Goal: Task Accomplishment & Management: Use online tool/utility

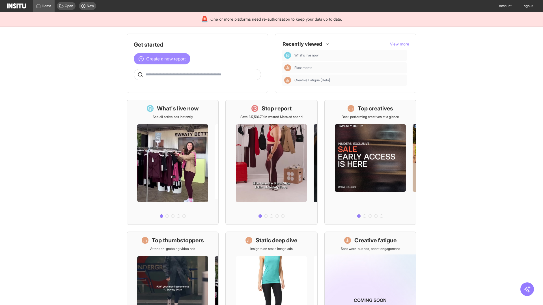
click at [163, 59] on span "Create a new report" at bounding box center [166, 58] width 40 height 7
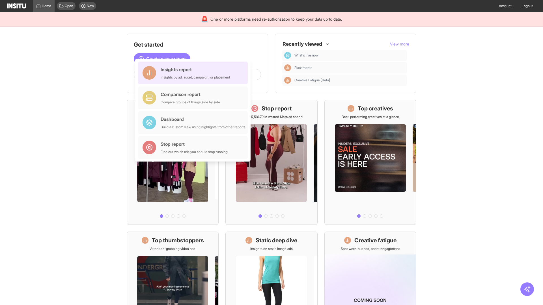
click at [194, 73] on div "Insights report Insights by ad, adset, campaign, or placement" at bounding box center [196, 73] width 70 height 14
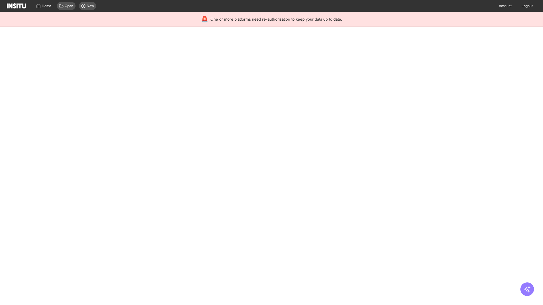
select select "**"
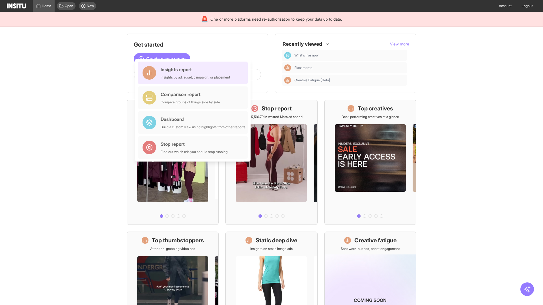
click at [194, 73] on div "Insights report Insights by ad, adset, campaign, or placement" at bounding box center [196, 73] width 70 height 14
